Goal: Find specific page/section: Find specific page/section

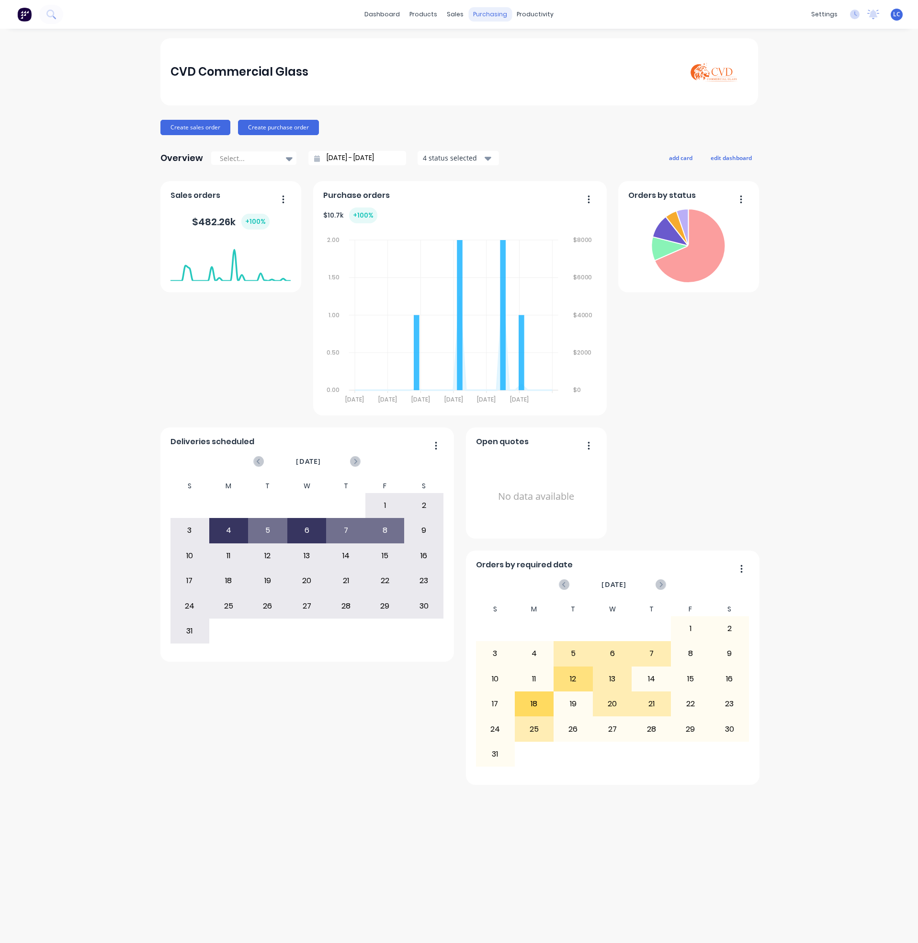
drag, startPoint x: 478, startPoint y: 0, endPoint x: 479, endPoint y: 6, distance: 6.3
click at [478, 0] on div "dashboard products sales purchasing productivity dashboard products Product Cat…" at bounding box center [459, 14] width 918 height 29
click at [480, 10] on div "purchasing" at bounding box center [490, 14] width 44 height 14
click at [496, 42] on div "Purchase Orders" at bounding box center [521, 46] width 51 height 9
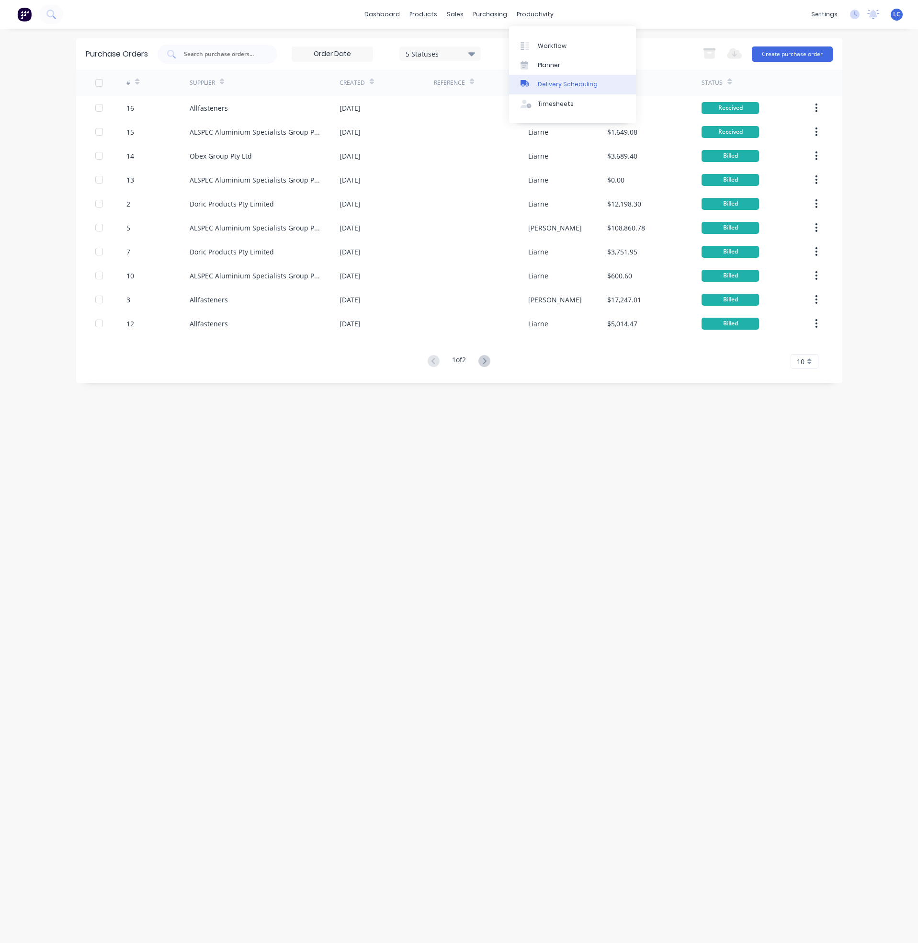
click at [535, 88] on link "Delivery Scheduling" at bounding box center [572, 84] width 127 height 19
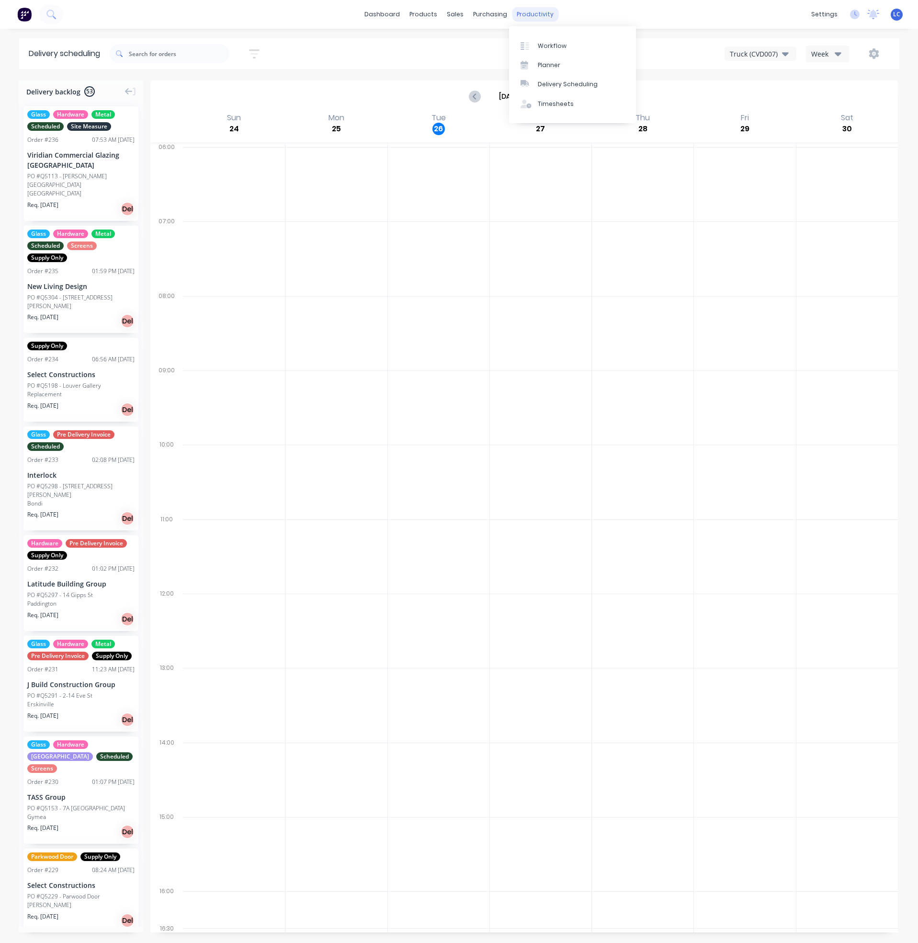
click at [527, 10] on div "productivity" at bounding box center [535, 14] width 46 height 14
click at [537, 50] on link "Workflow" at bounding box center [572, 45] width 127 height 19
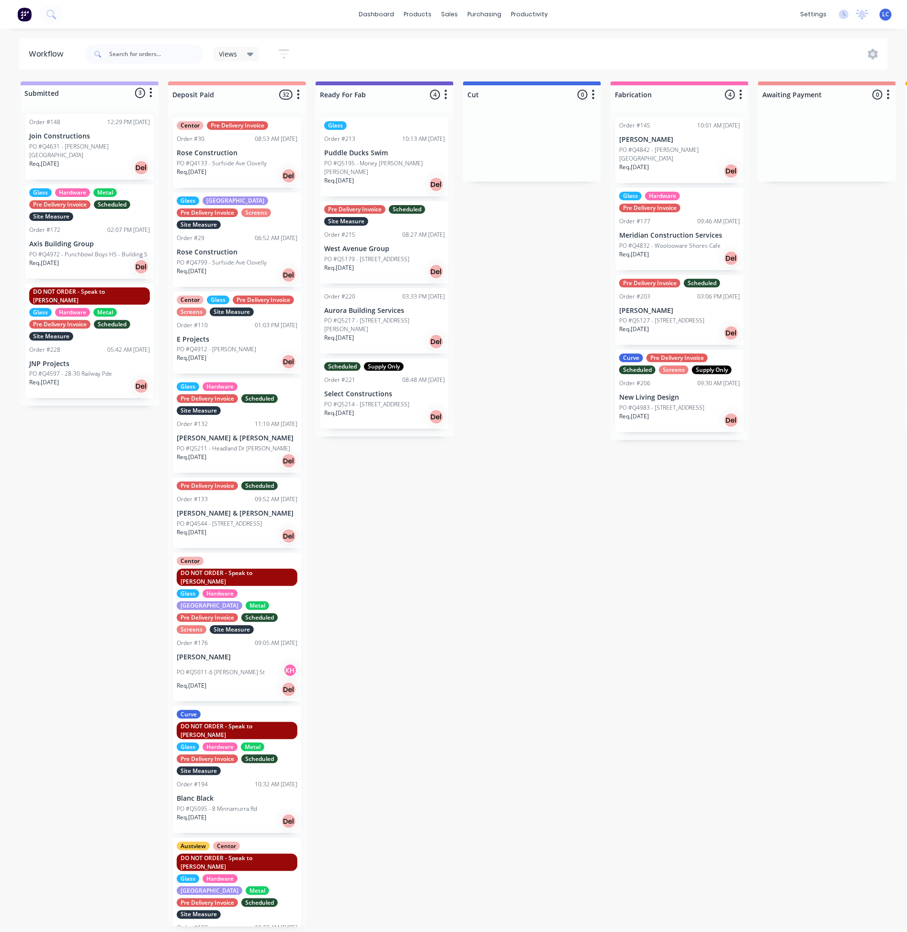
click at [552, 6] on div "dashboard products sales purchasing productivity dashboard products Product Cat…" at bounding box center [453, 14] width 907 height 29
click at [539, 11] on div "productivity" at bounding box center [530, 14] width 46 height 14
click at [537, 65] on div "Planner" at bounding box center [543, 65] width 23 height 9
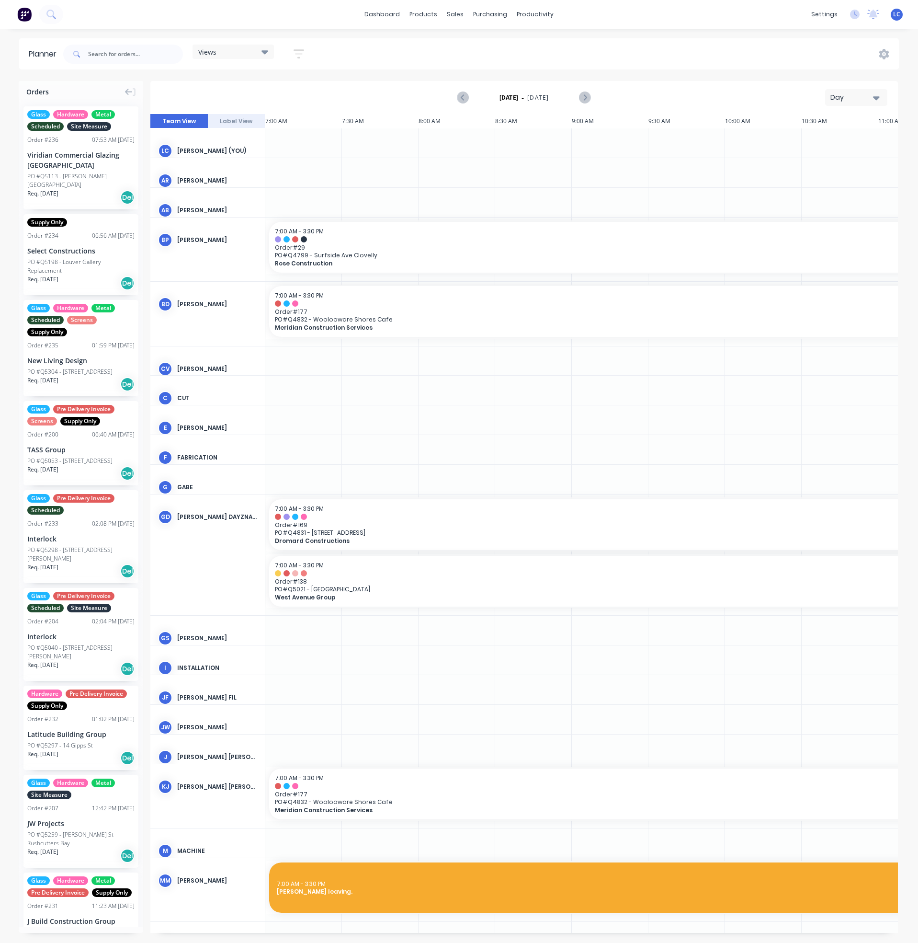
scroll to position [0, 673]
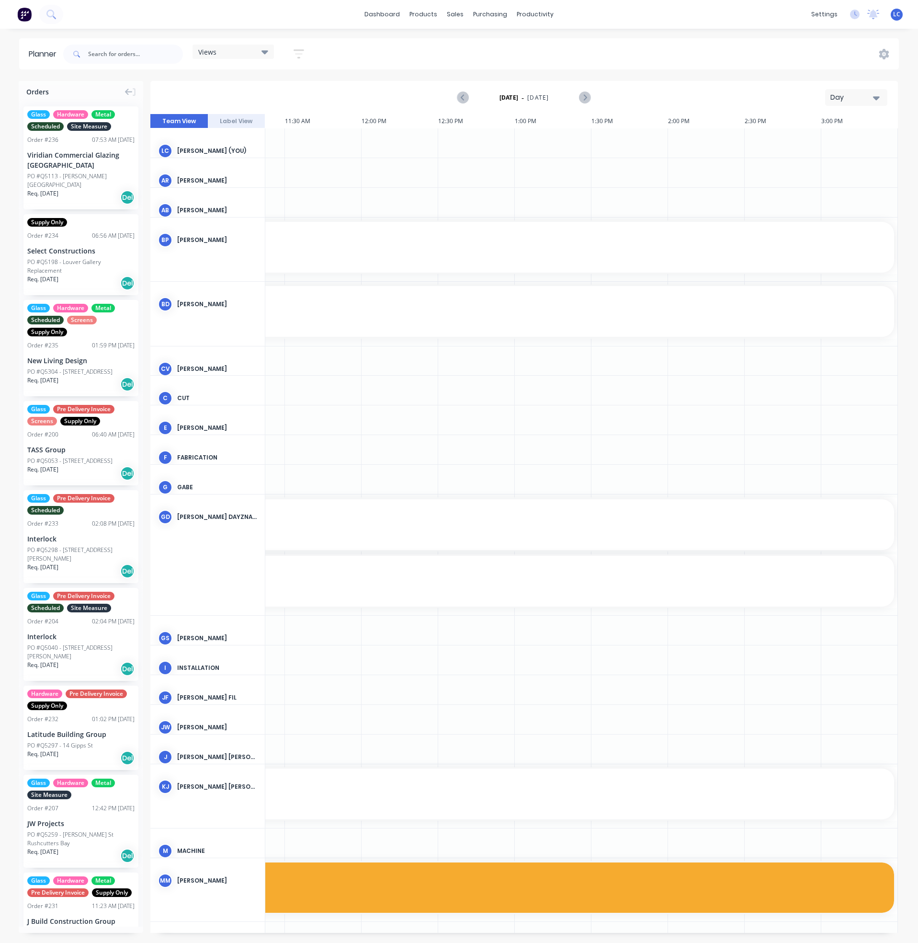
click at [219, 49] on div "Views" at bounding box center [233, 51] width 70 height 9
click at [210, 174] on div "Site edit" at bounding box center [260, 180] width 120 height 19
click at [216, 179] on button "Site" at bounding box center [251, 180] width 102 height 11
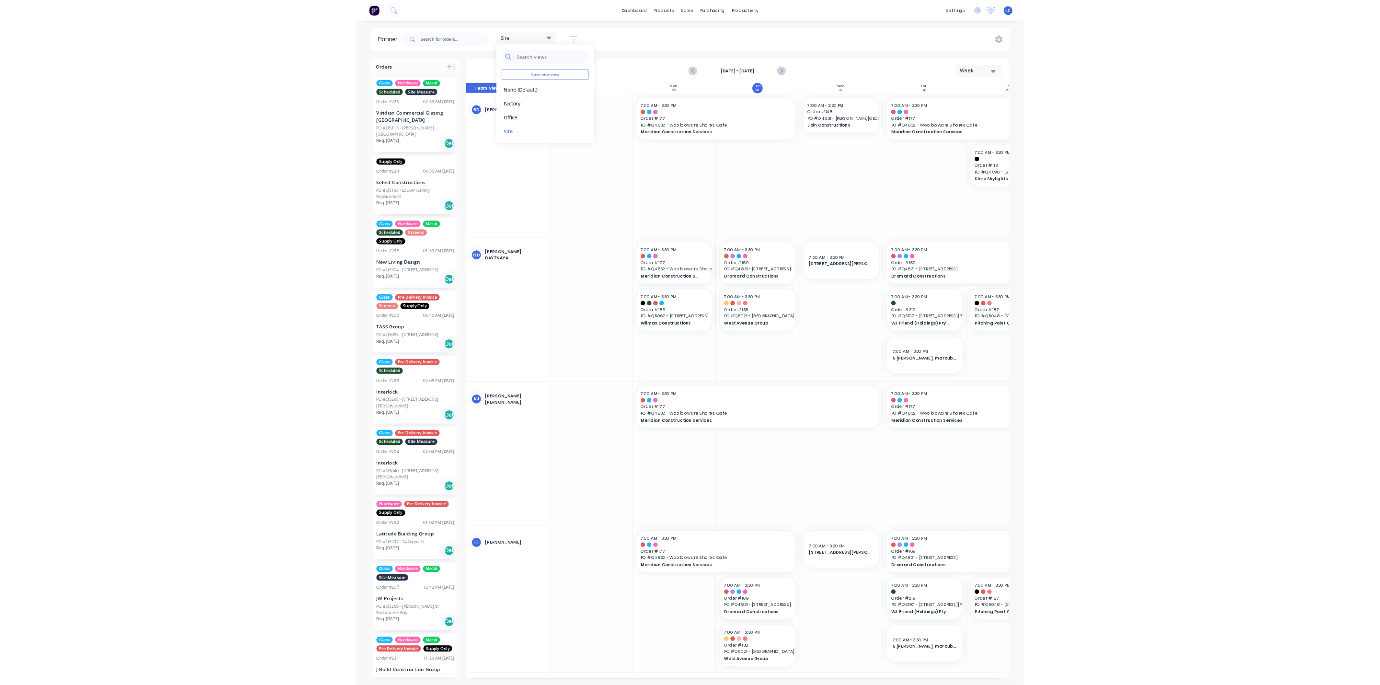
scroll to position [0, 0]
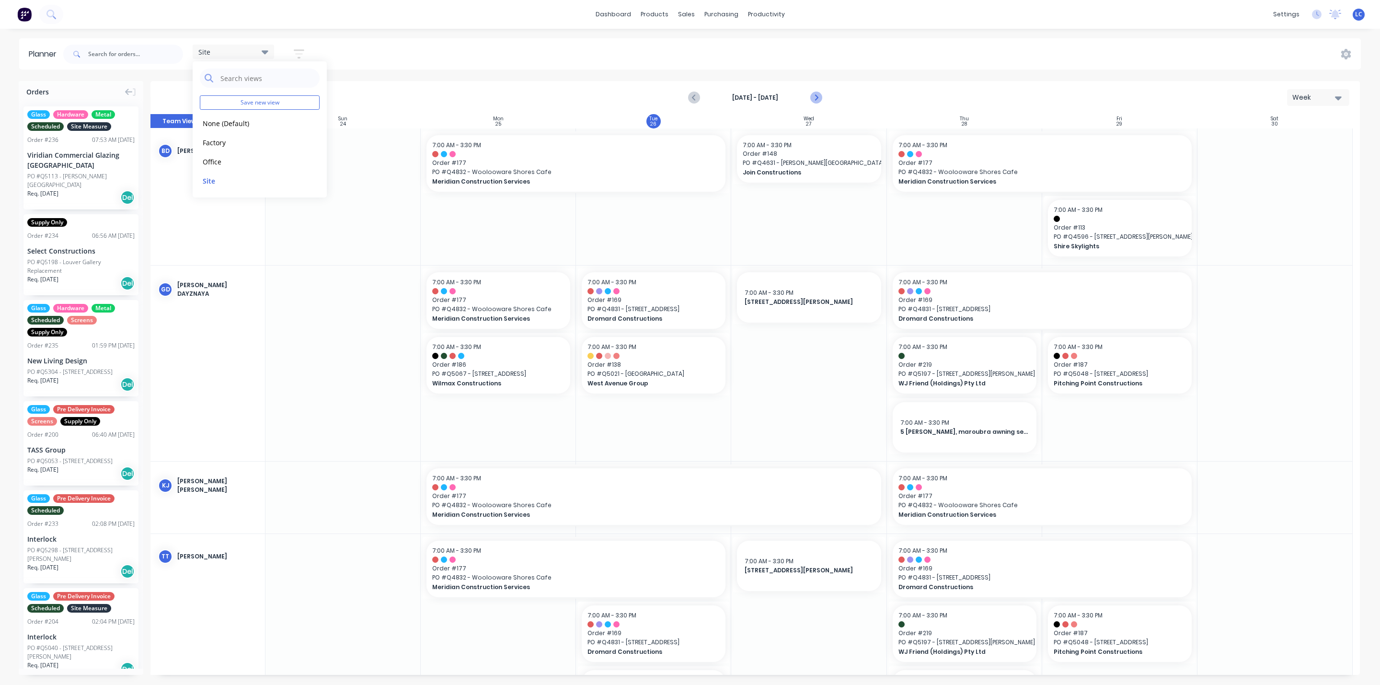
click at [814, 97] on icon "Next page" at bounding box center [815, 97] width 11 height 11
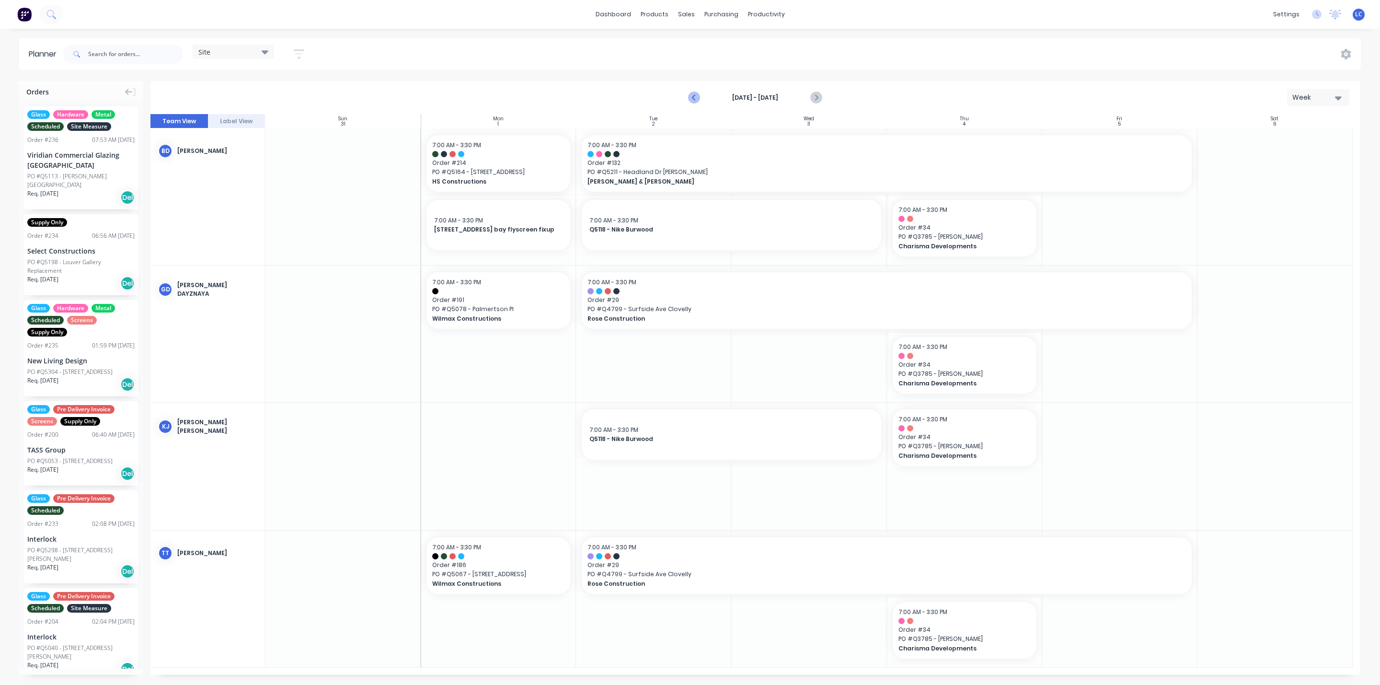
click at [693, 92] on icon "Previous page" at bounding box center [693, 97] width 11 height 11
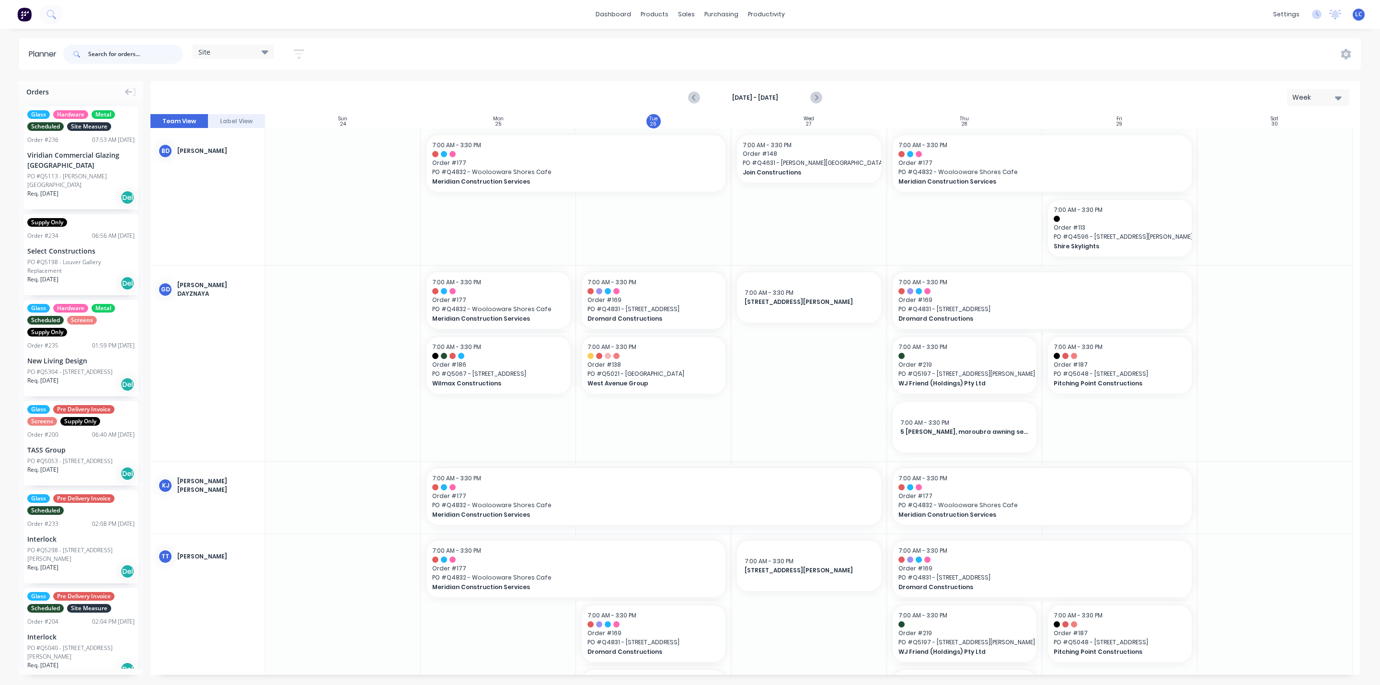
click at [112, 55] on input "text" at bounding box center [135, 54] width 95 height 19
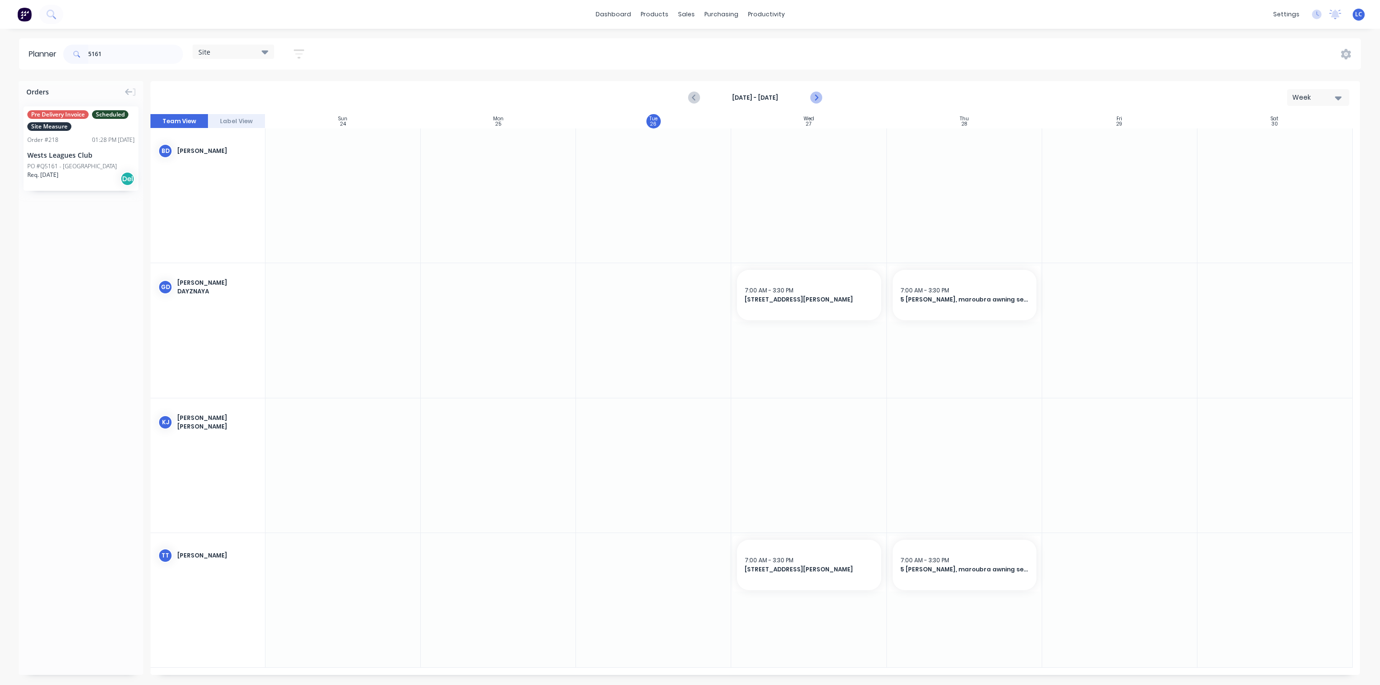
click at [815, 97] on icon "Next page" at bounding box center [815, 97] width 11 height 11
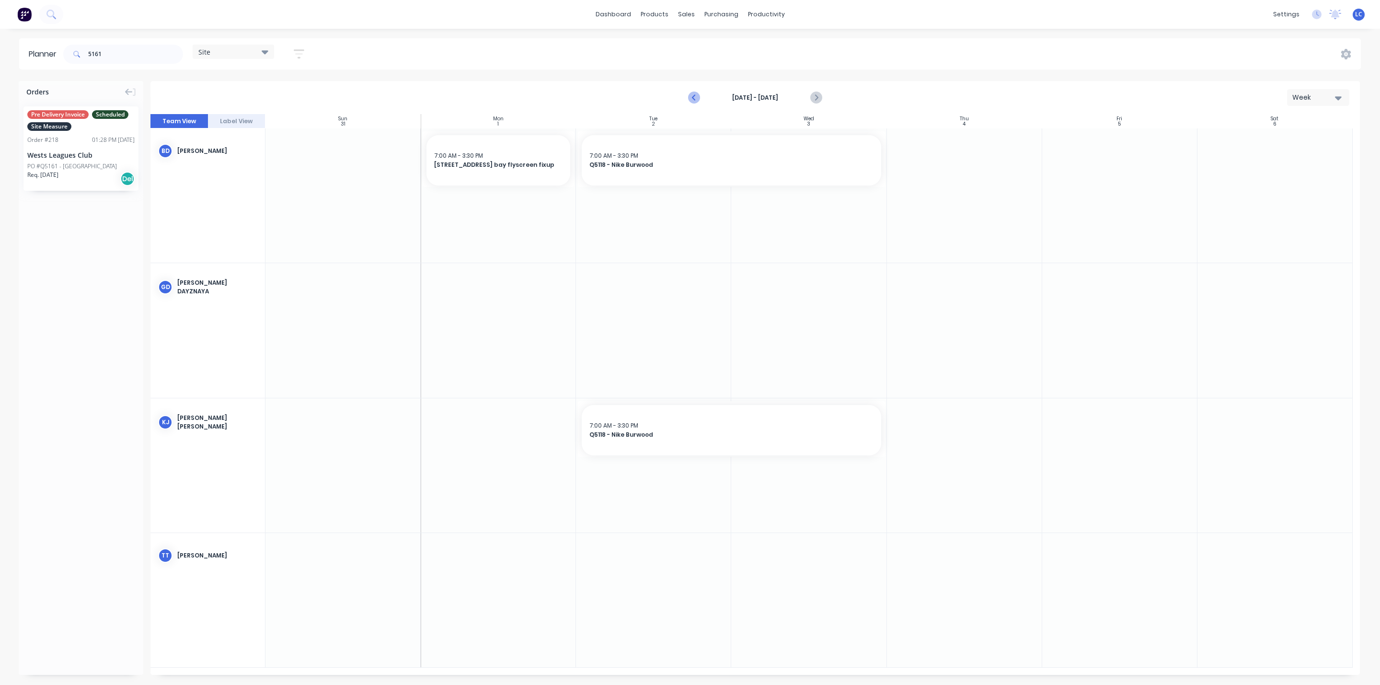
click at [691, 96] on icon "Previous page" at bounding box center [693, 97] width 11 height 11
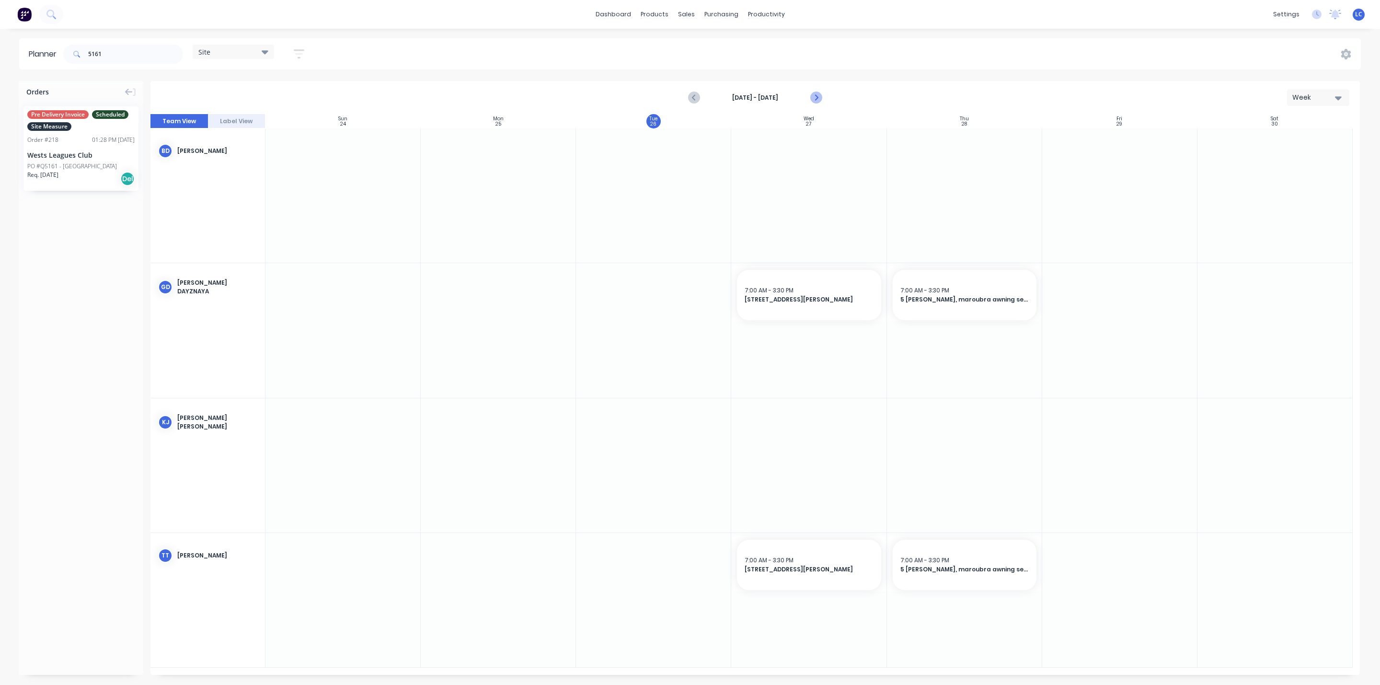
click at [818, 95] on icon "Next page" at bounding box center [815, 97] width 11 height 11
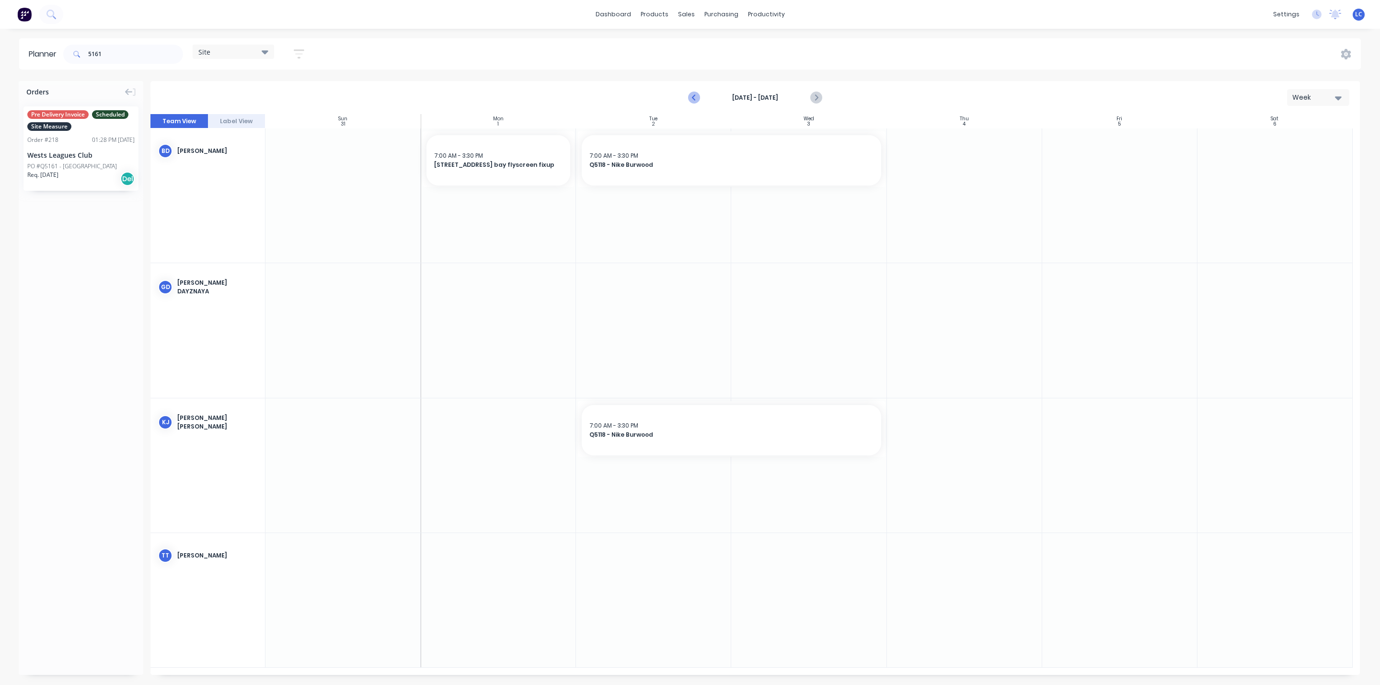
click at [696, 97] on icon "Previous page" at bounding box center [693, 97] width 11 height 11
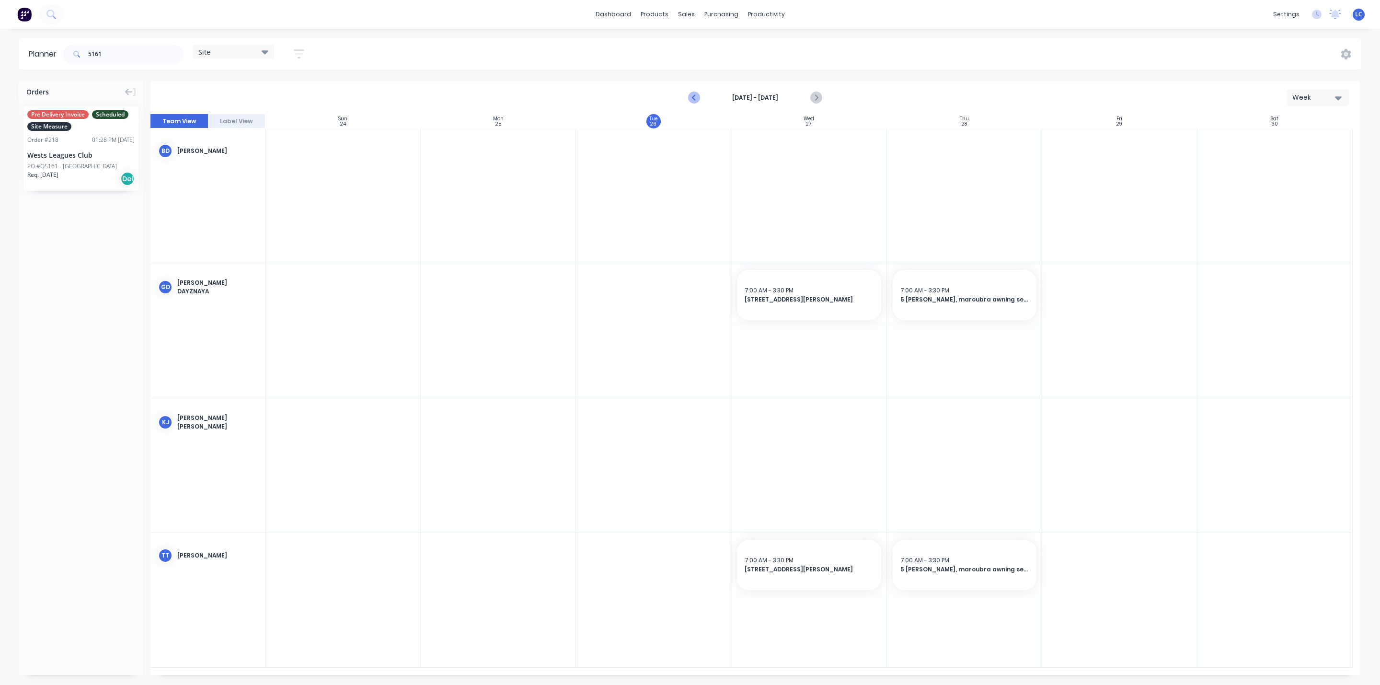
click at [697, 95] on icon "Previous page" at bounding box center [693, 97] width 11 height 11
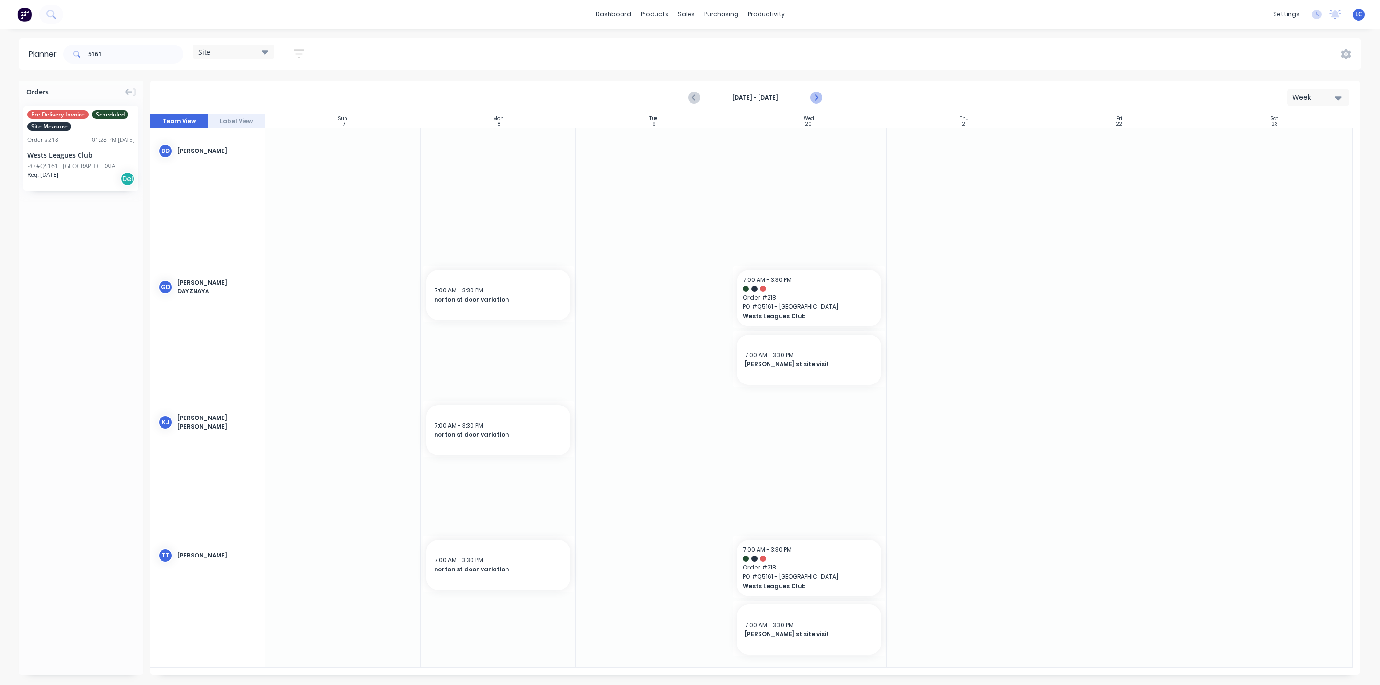
click at [818, 97] on icon "Next page" at bounding box center [815, 97] width 11 height 11
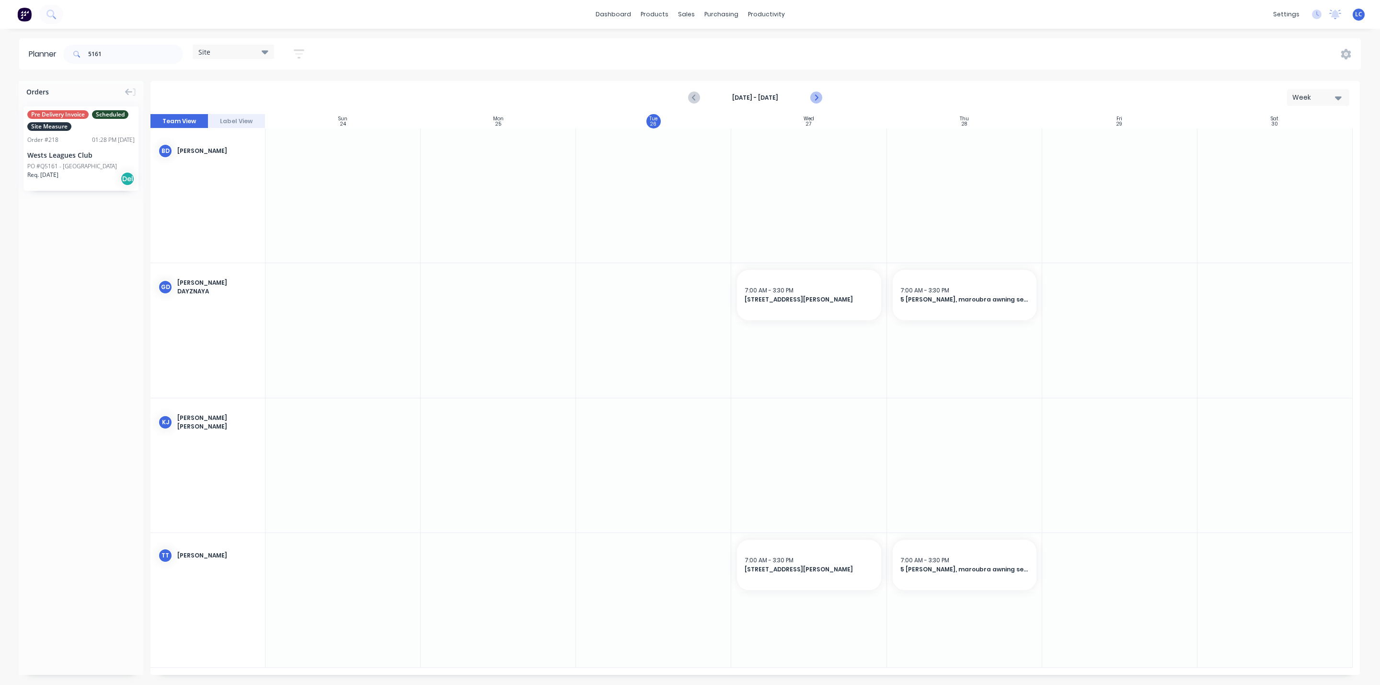
click at [818, 97] on icon "Next page" at bounding box center [815, 97] width 11 height 11
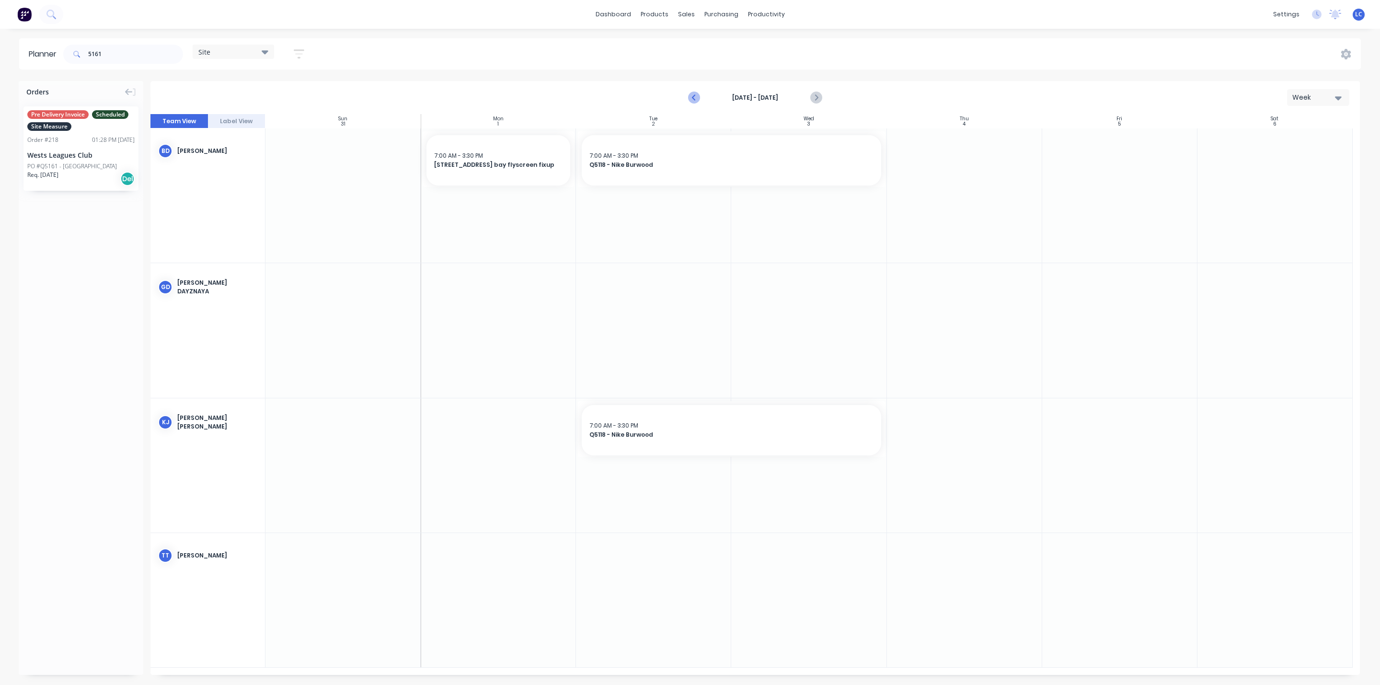
click at [688, 95] on icon "Previous page" at bounding box center [693, 97] width 11 height 11
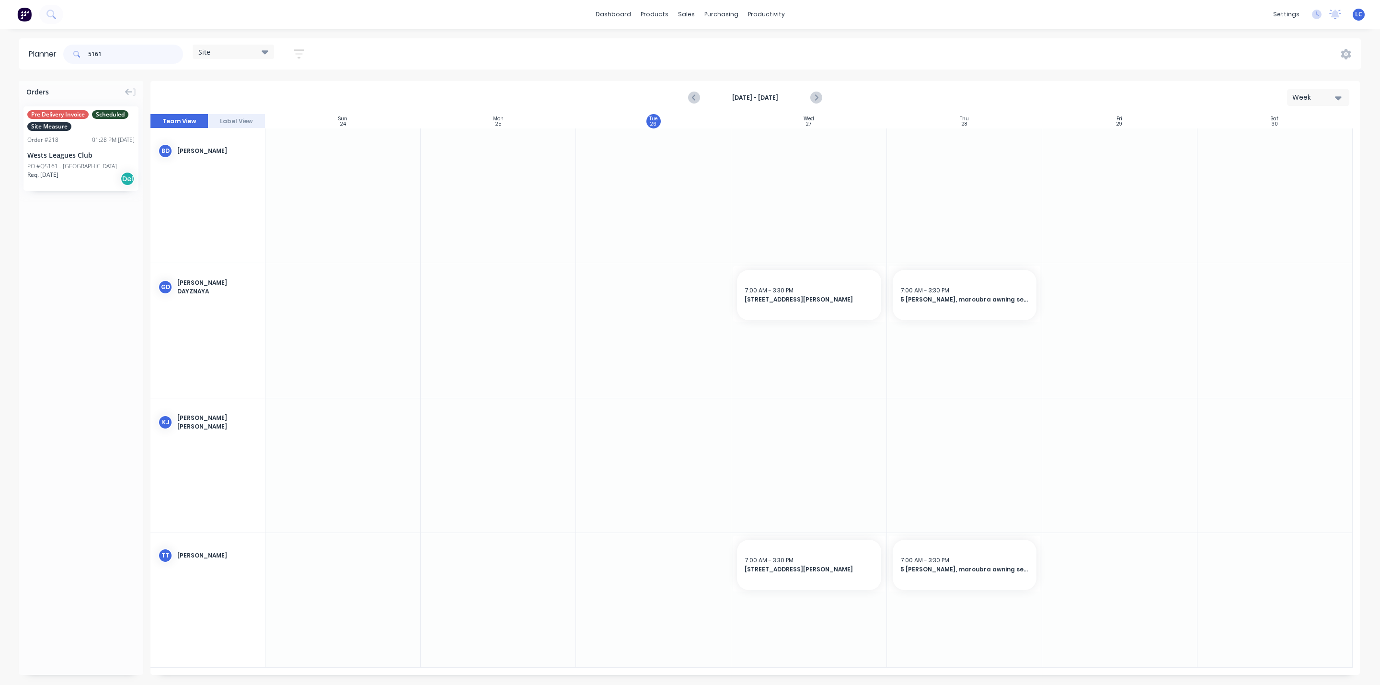
drag, startPoint x: 131, startPoint y: 53, endPoint x: -2, endPoint y: 49, distance: 133.7
click at [0, 49] on html "dashboard products sales purchasing productivity dashboard products Product Cat…" at bounding box center [690, 342] width 1380 height 685
type input "5179"
